Goal: Use online tool/utility: Utilize a website feature to perform a specific function

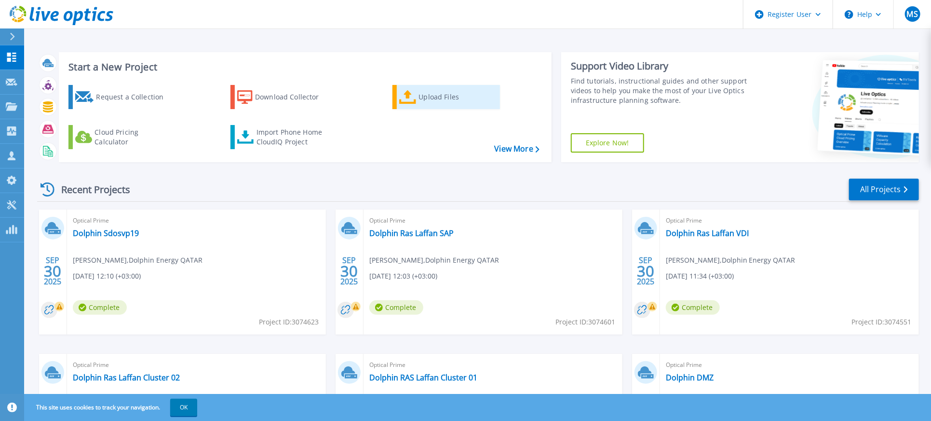
click at [417, 101] on link "Upload Files" at bounding box center [447, 97] width 108 height 24
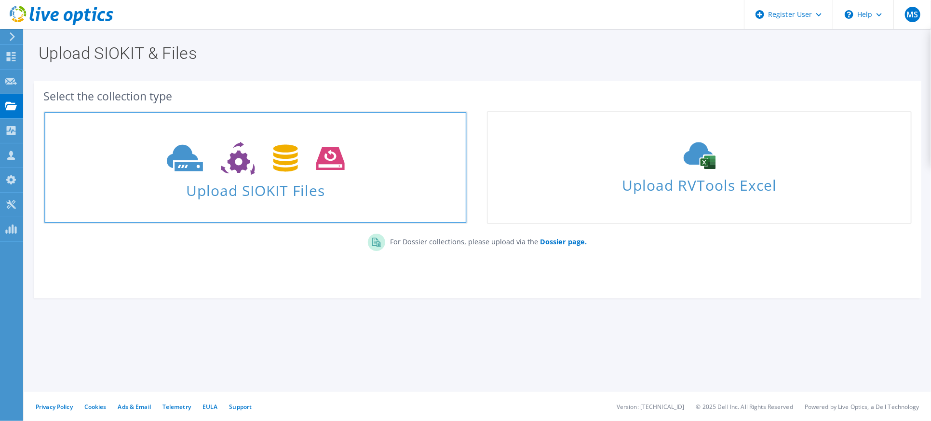
click at [285, 179] on span "Upload SIOKIT Files" at bounding box center [255, 187] width 423 height 21
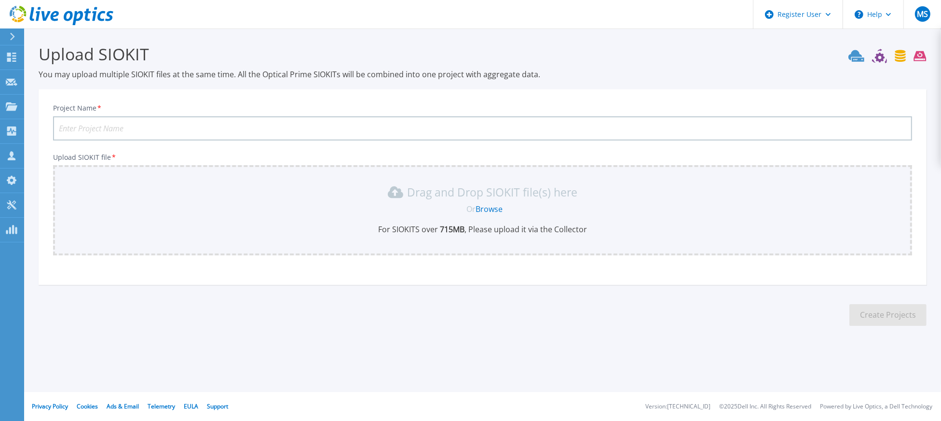
click at [492, 210] on link "Browse" at bounding box center [489, 209] width 27 height 11
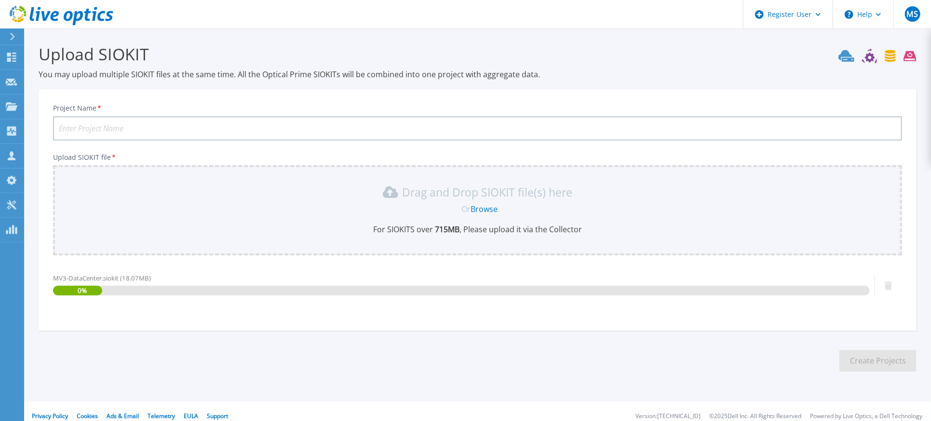
scroll to position [8, 0]
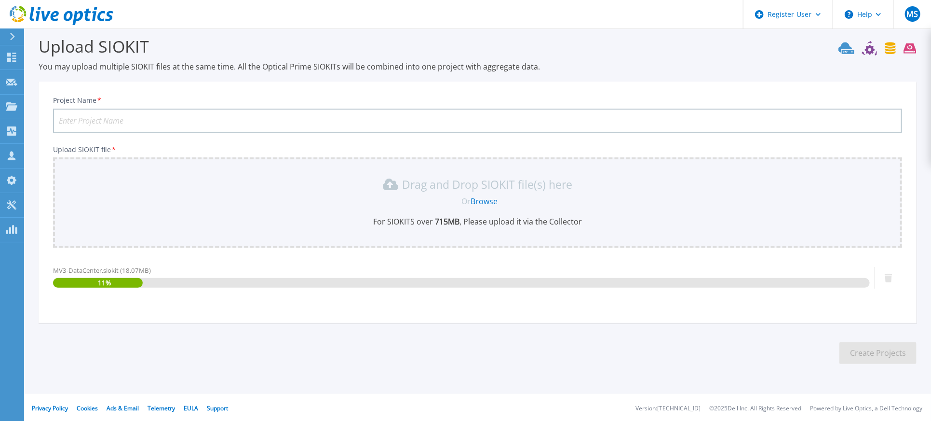
click at [190, 113] on input "Project Name *" at bounding box center [477, 121] width 849 height 24
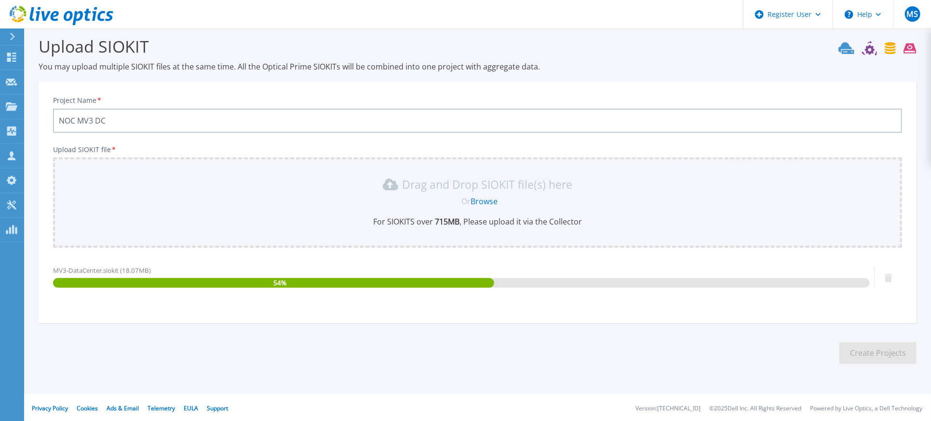
type input "NOC MV3 DC"
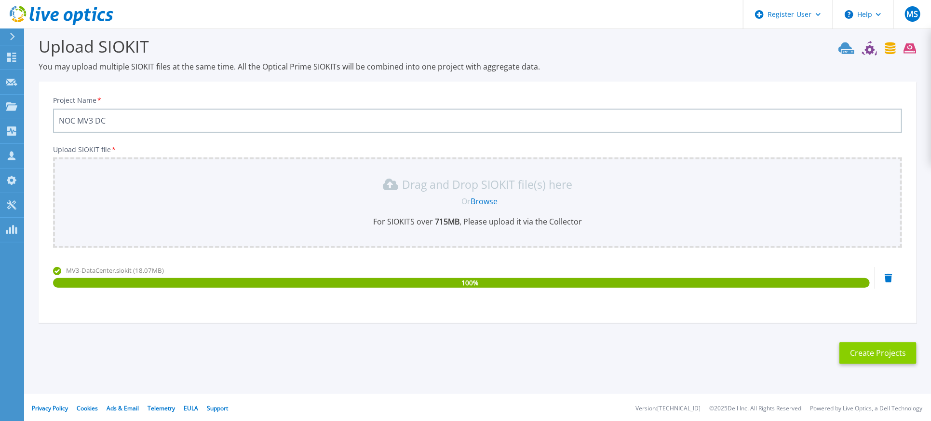
click at [880, 353] on button "Create Projects" at bounding box center [878, 353] width 77 height 22
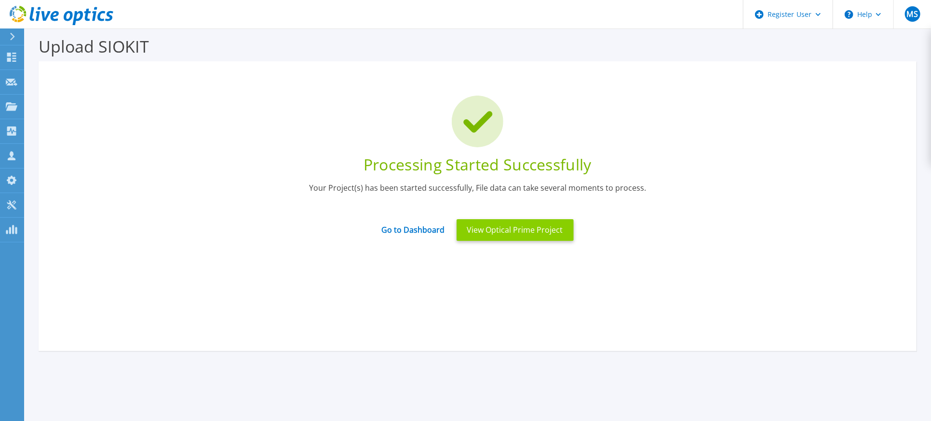
click at [554, 230] on button "View Optical Prime Project" at bounding box center [515, 230] width 117 height 22
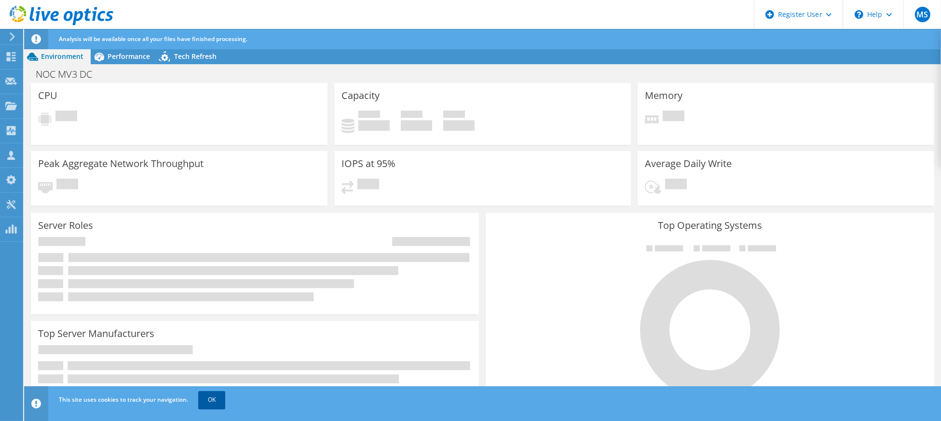
click at [216, 404] on link "OK" at bounding box center [211, 399] width 27 height 17
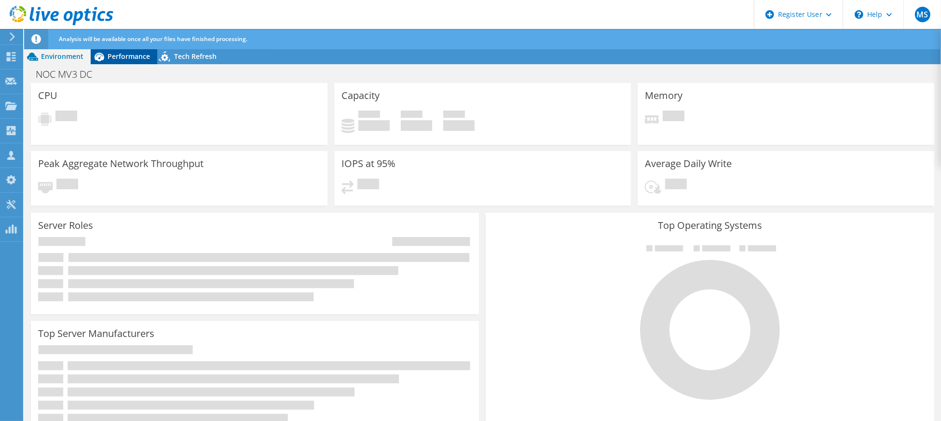
click at [123, 59] on span "Performance" at bounding box center [129, 56] width 42 height 9
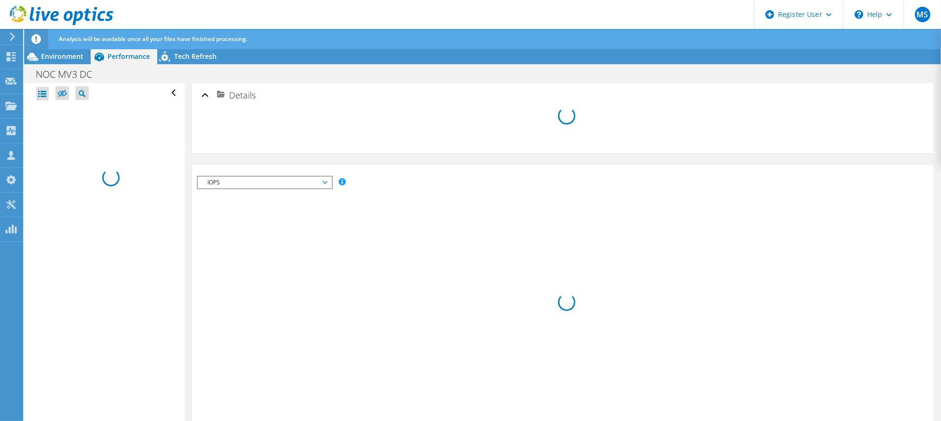
click at [320, 177] on span "IOPS" at bounding box center [265, 183] width 124 height 12
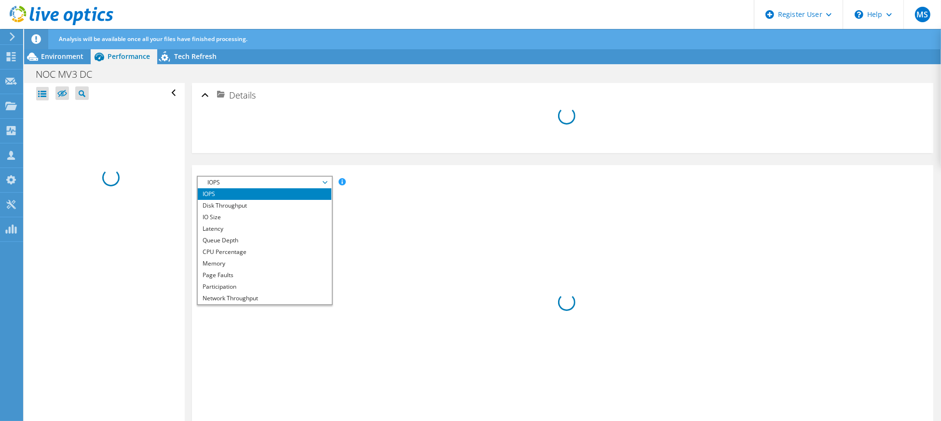
click at [325, 180] on span "IOPS" at bounding box center [265, 183] width 124 height 12
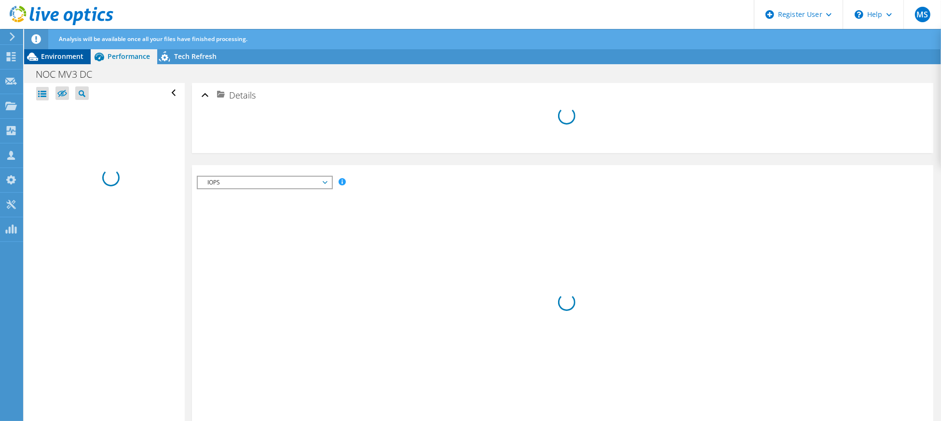
click at [70, 52] on span "Environment" at bounding box center [62, 56] width 42 height 9
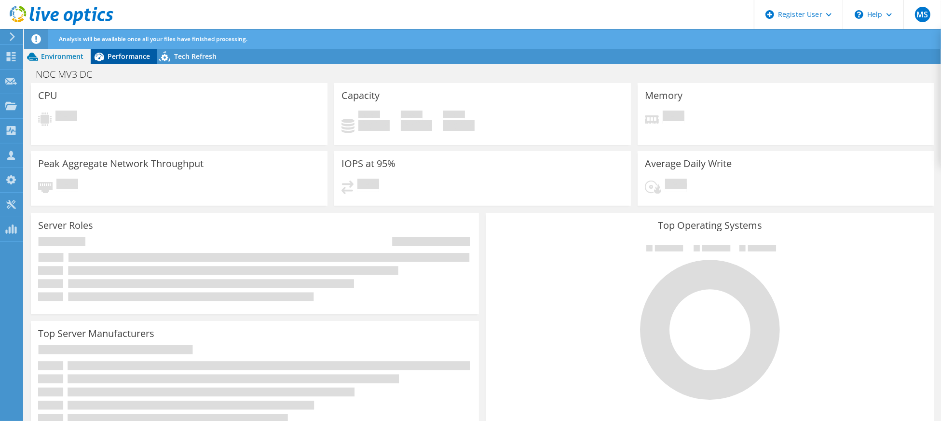
click at [98, 54] on icon at bounding box center [99, 56] width 17 height 17
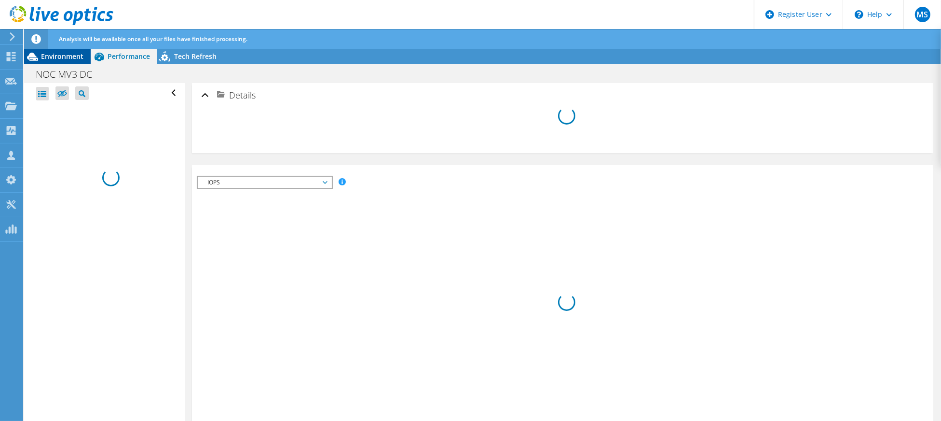
click at [75, 55] on span "Environment" at bounding box center [62, 56] width 42 height 9
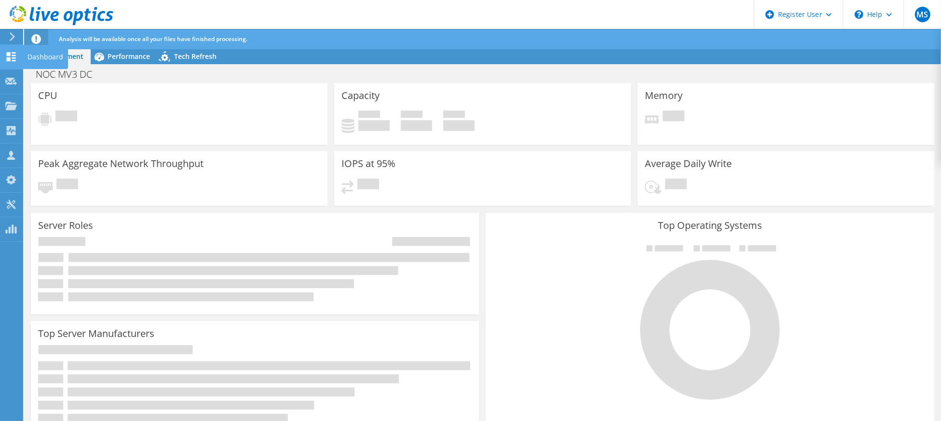
click at [15, 53] on icon at bounding box center [11, 56] width 12 height 9
click at [39, 54] on div "Dashboard" at bounding box center [45, 57] width 45 height 24
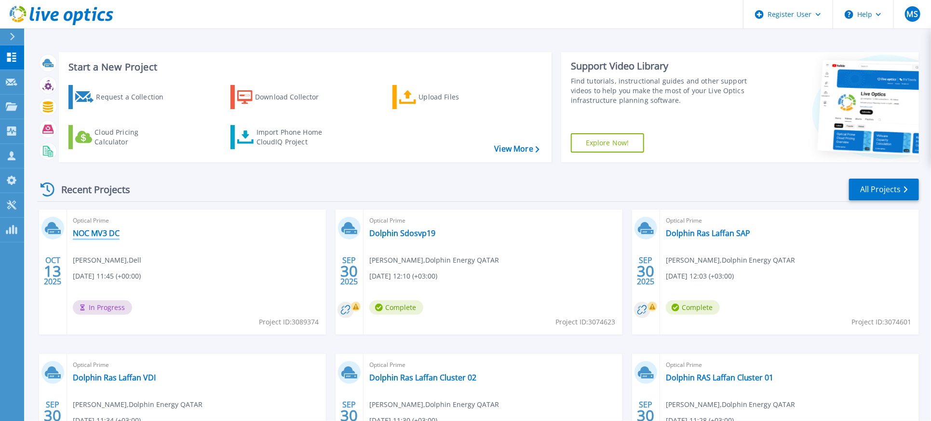
click at [100, 234] on link "NOC MV3 DC" at bounding box center [96, 233] width 47 height 10
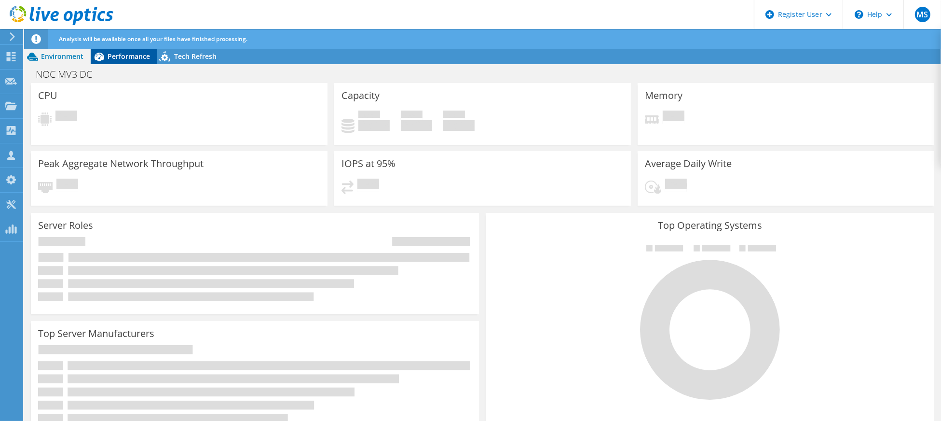
click at [120, 55] on span "Performance" at bounding box center [129, 56] width 42 height 9
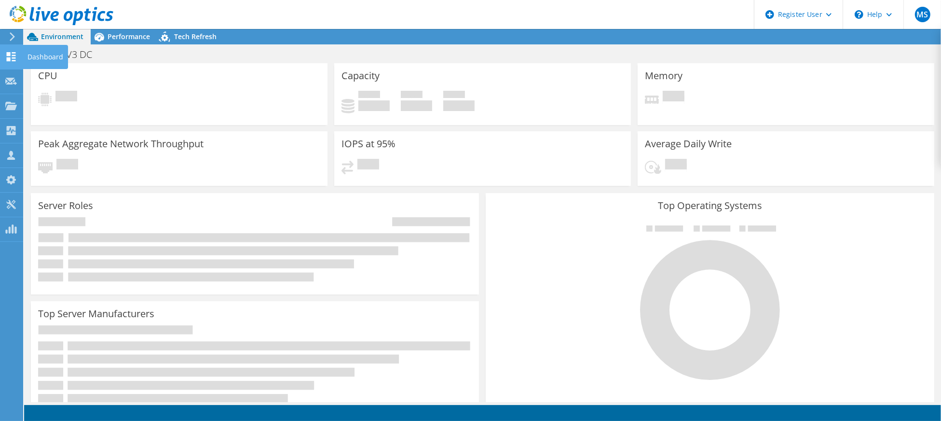
click at [36, 57] on div "Dashboard" at bounding box center [45, 57] width 45 height 24
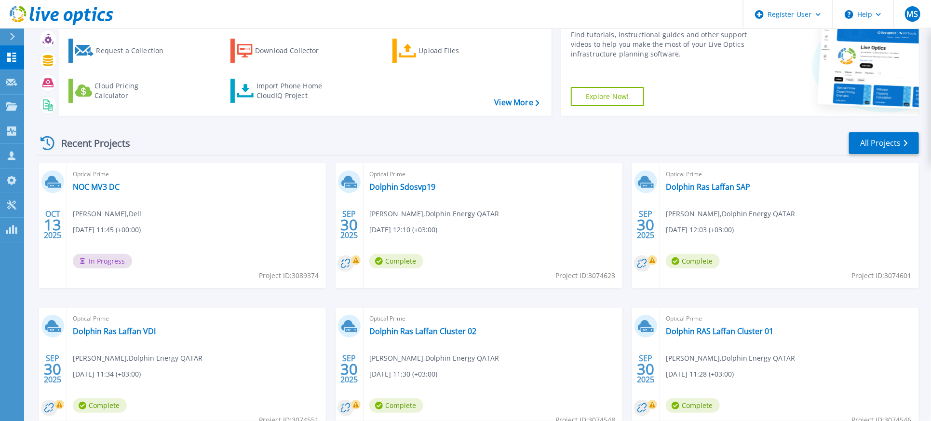
scroll to position [64, 0]
